Goal: Communication & Community: Ask a question

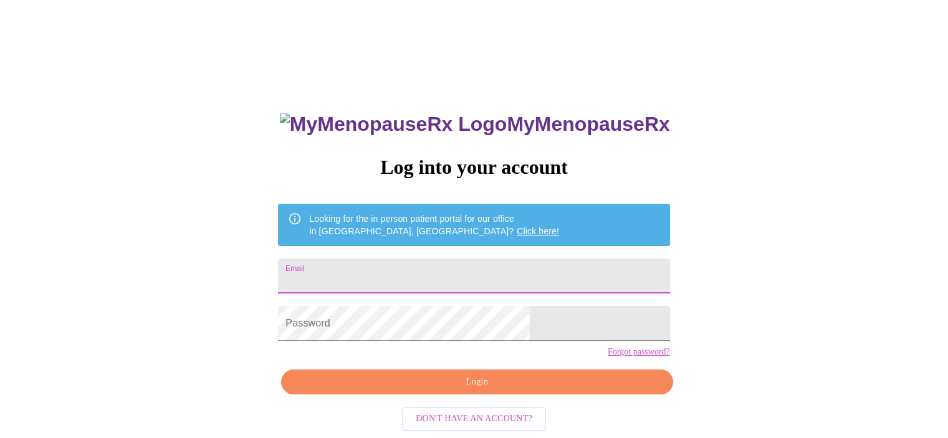
click at [459, 282] on input "Email" at bounding box center [473, 276] width 391 height 35
type input "[EMAIL_ADDRESS][DOMAIN_NAME]"
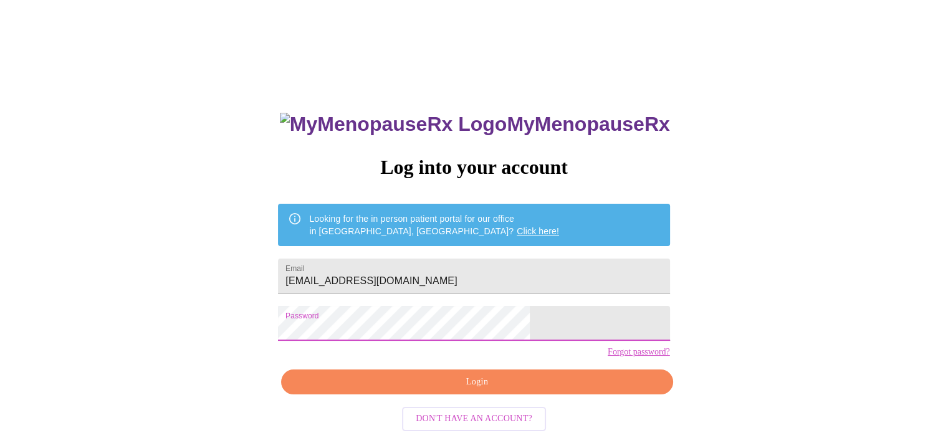
click at [499, 390] on span "Login" at bounding box center [476, 383] width 363 height 16
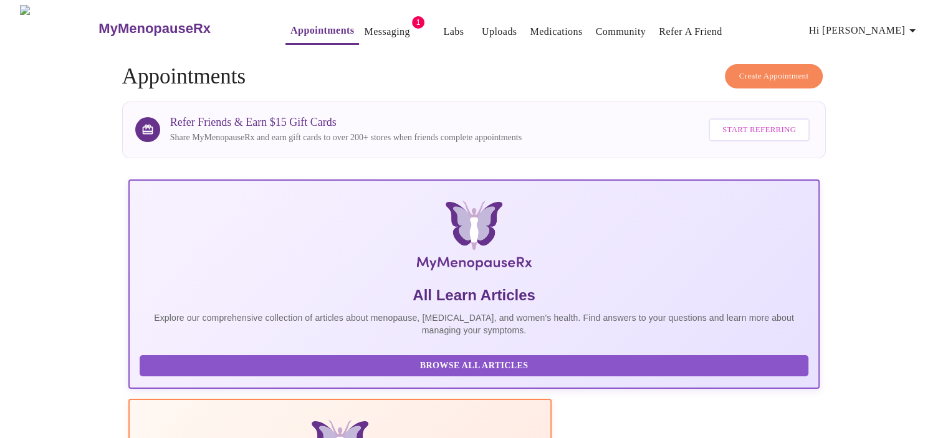
click at [364, 30] on link "Messaging" at bounding box center [387, 31] width 46 height 17
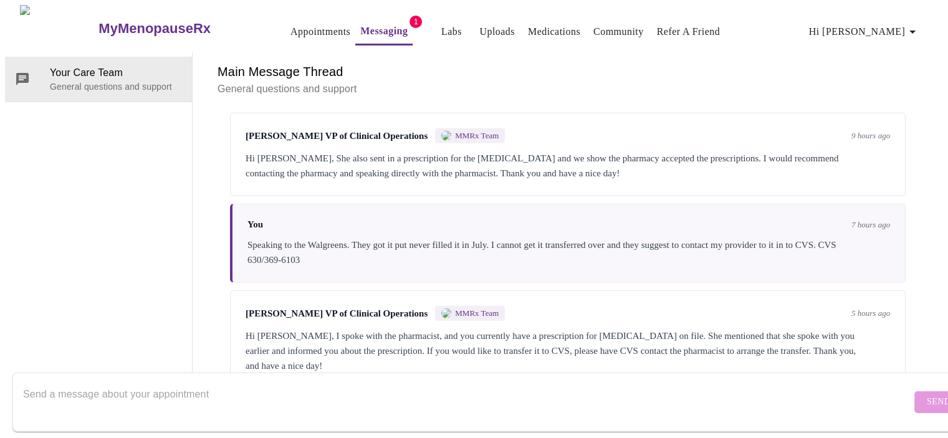
scroll to position [3621, 0]
click at [221, 382] on textarea "Send a message about your appointment" at bounding box center [467, 402] width 888 height 40
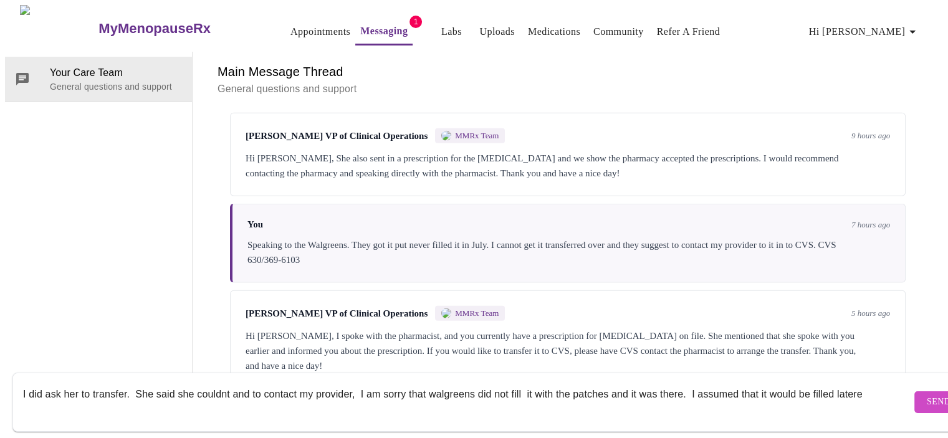
type textarea "I did ask her to transfer. She said she couldnt and to contact my provider, I a…"
